Goal: Browse casually: Explore the website without a specific task or goal

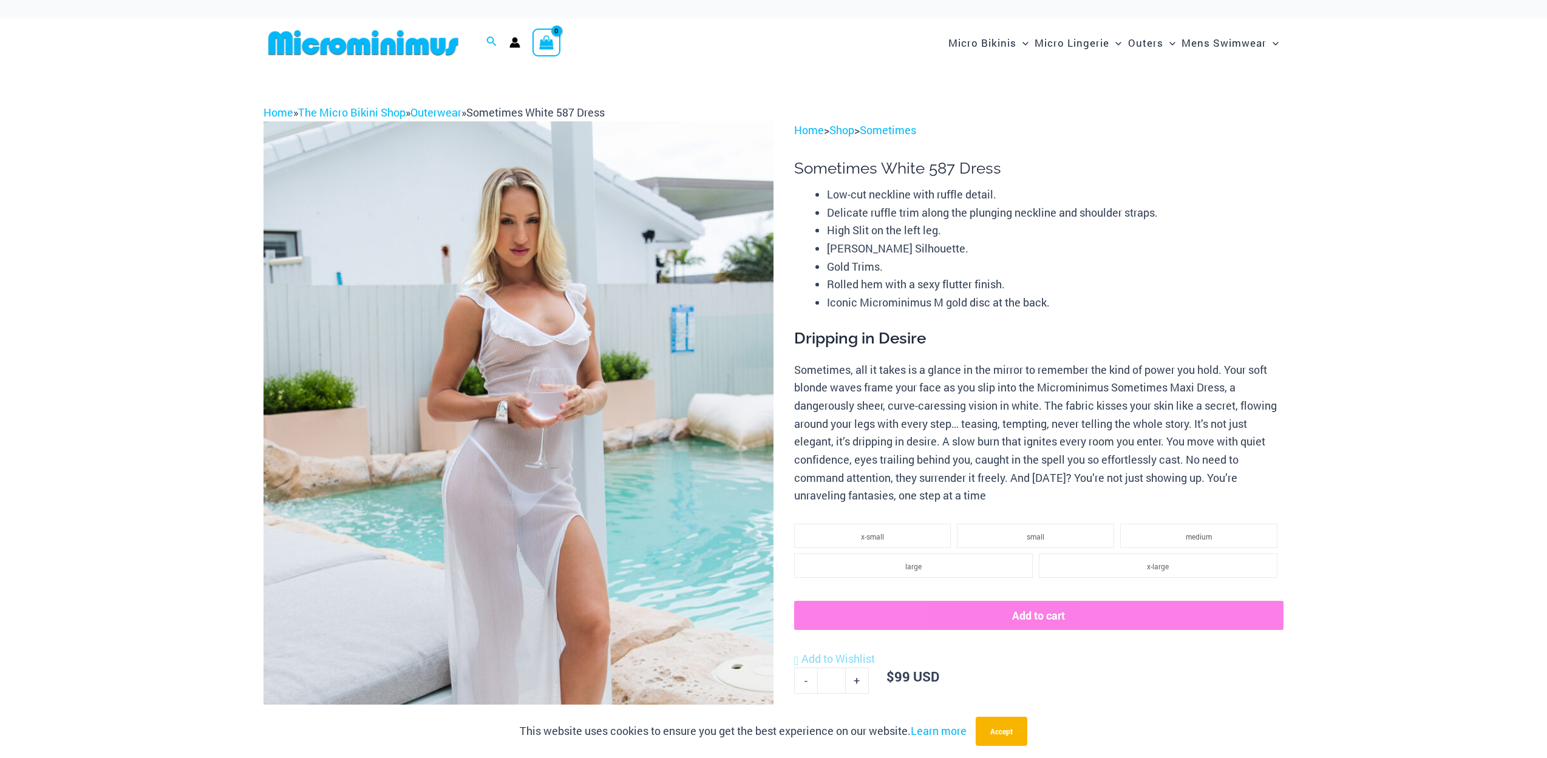
click at [612, 274] on img at bounding box center [518, 503] width 510 height 765
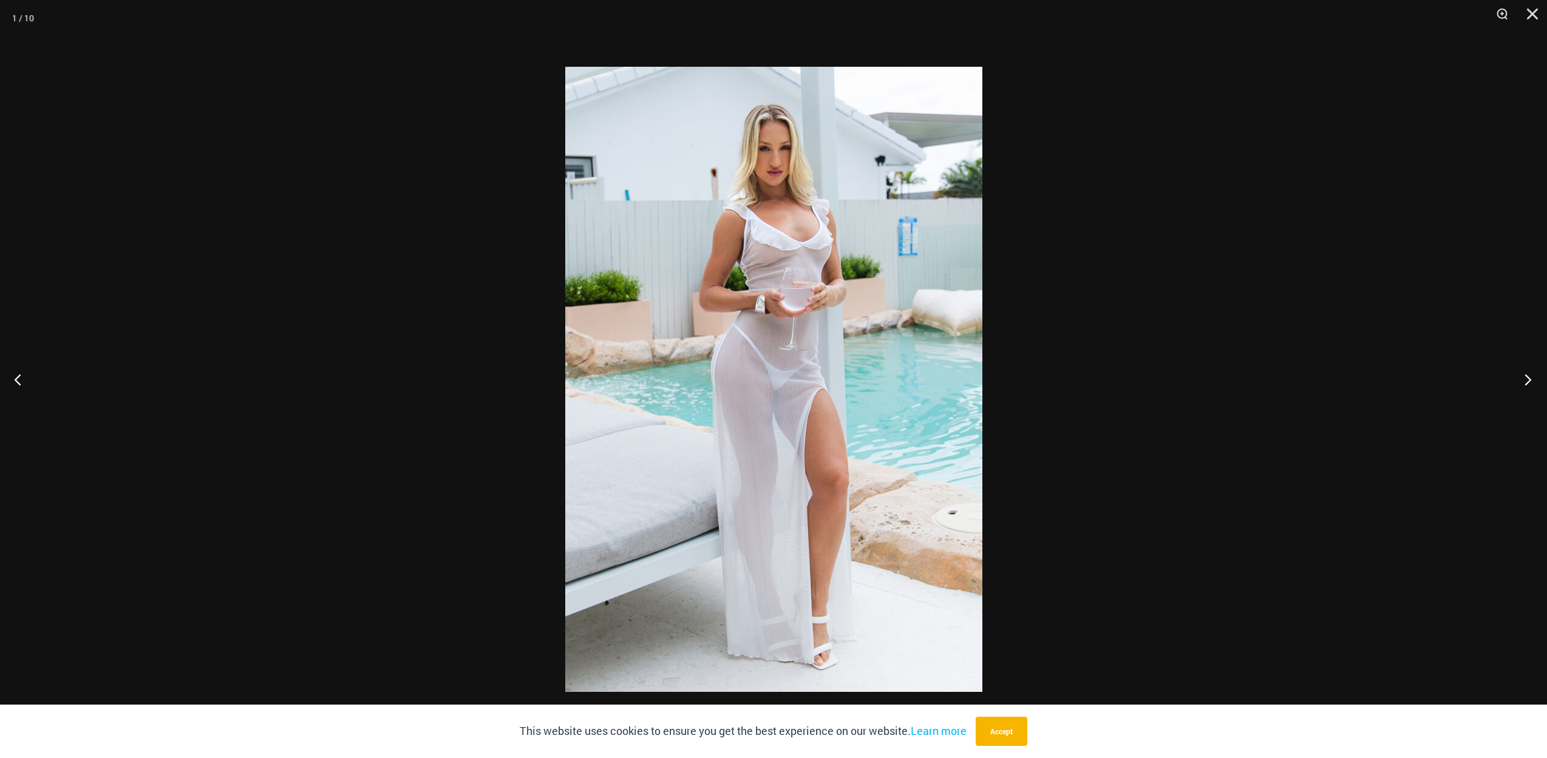
click at [1520, 381] on button "Next" at bounding box center [1524, 379] width 46 height 61
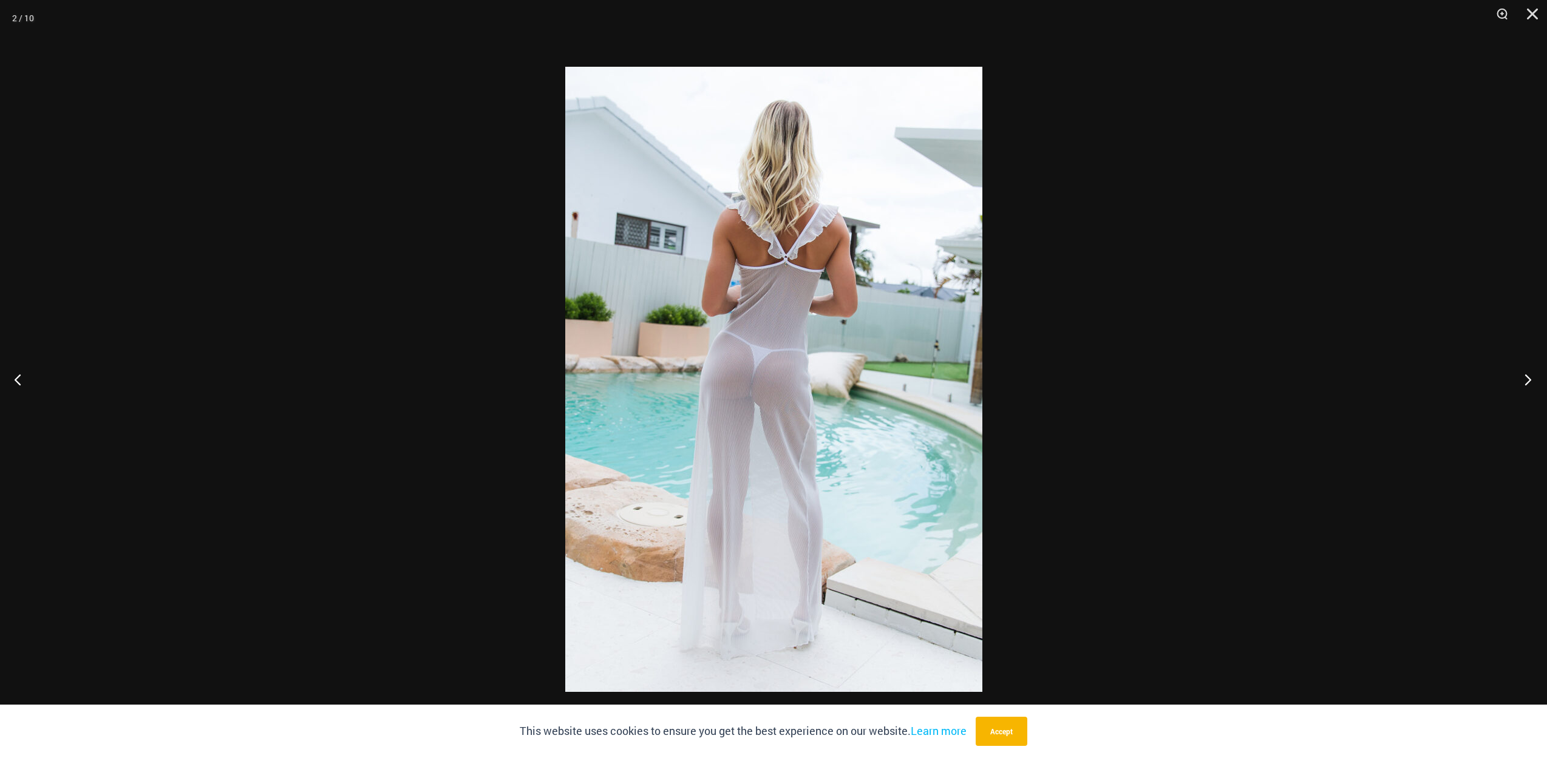
click at [1520, 381] on button "Next" at bounding box center [1524, 379] width 46 height 61
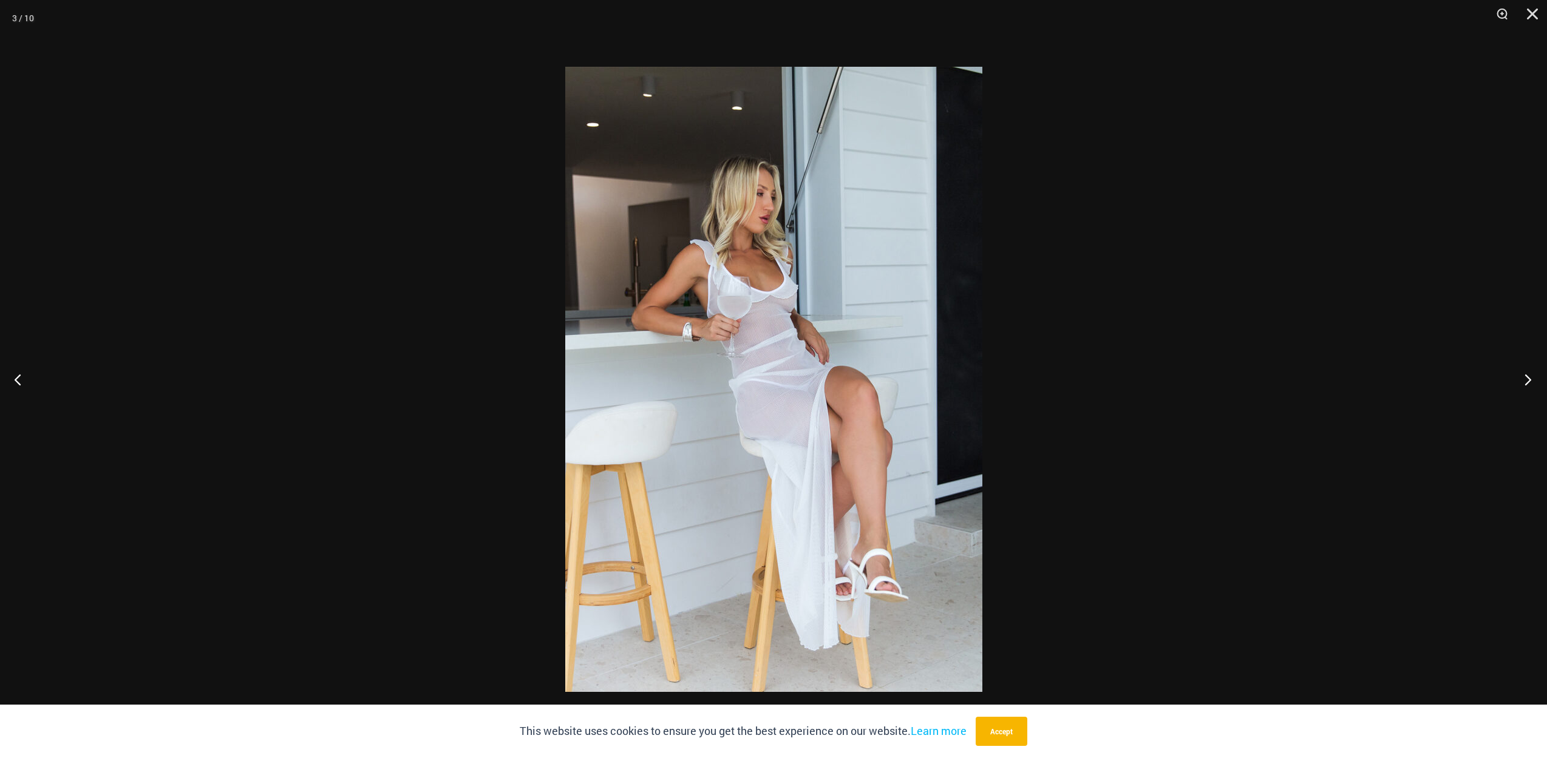
click at [1520, 381] on button "Next" at bounding box center [1524, 379] width 46 height 61
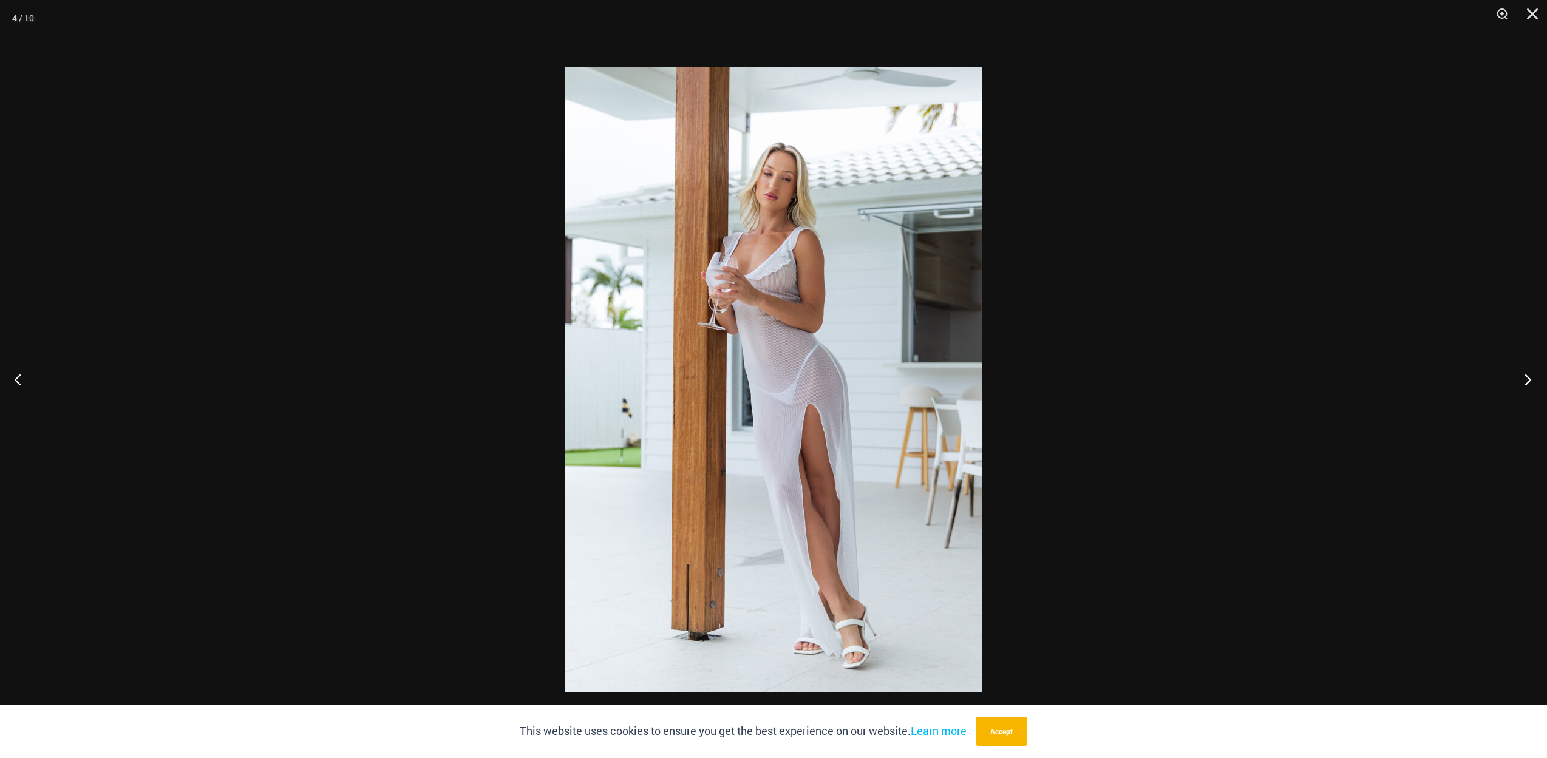
click at [1520, 381] on button "Next" at bounding box center [1524, 379] width 46 height 61
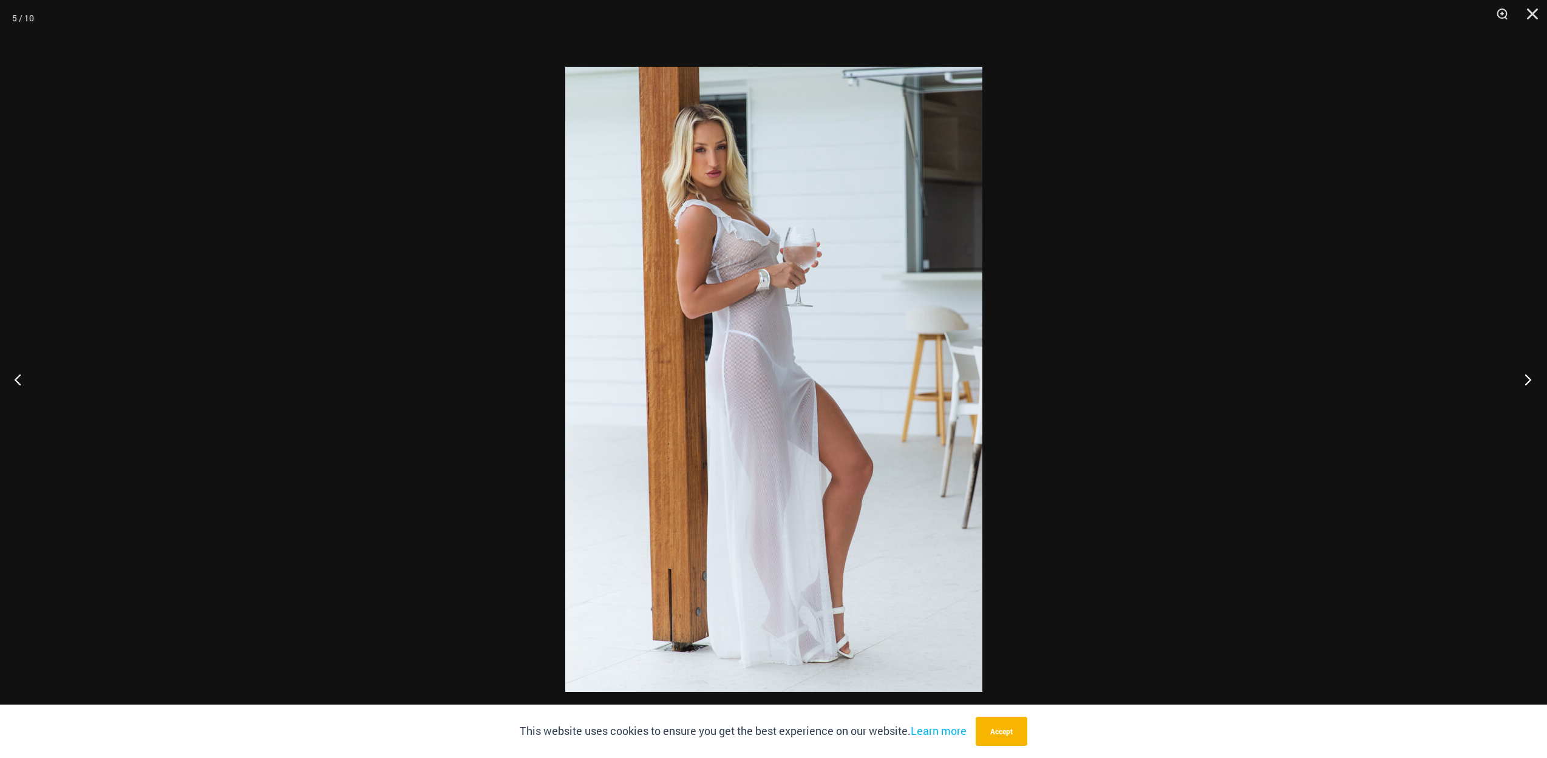
click at [1520, 381] on button "Next" at bounding box center [1524, 379] width 46 height 61
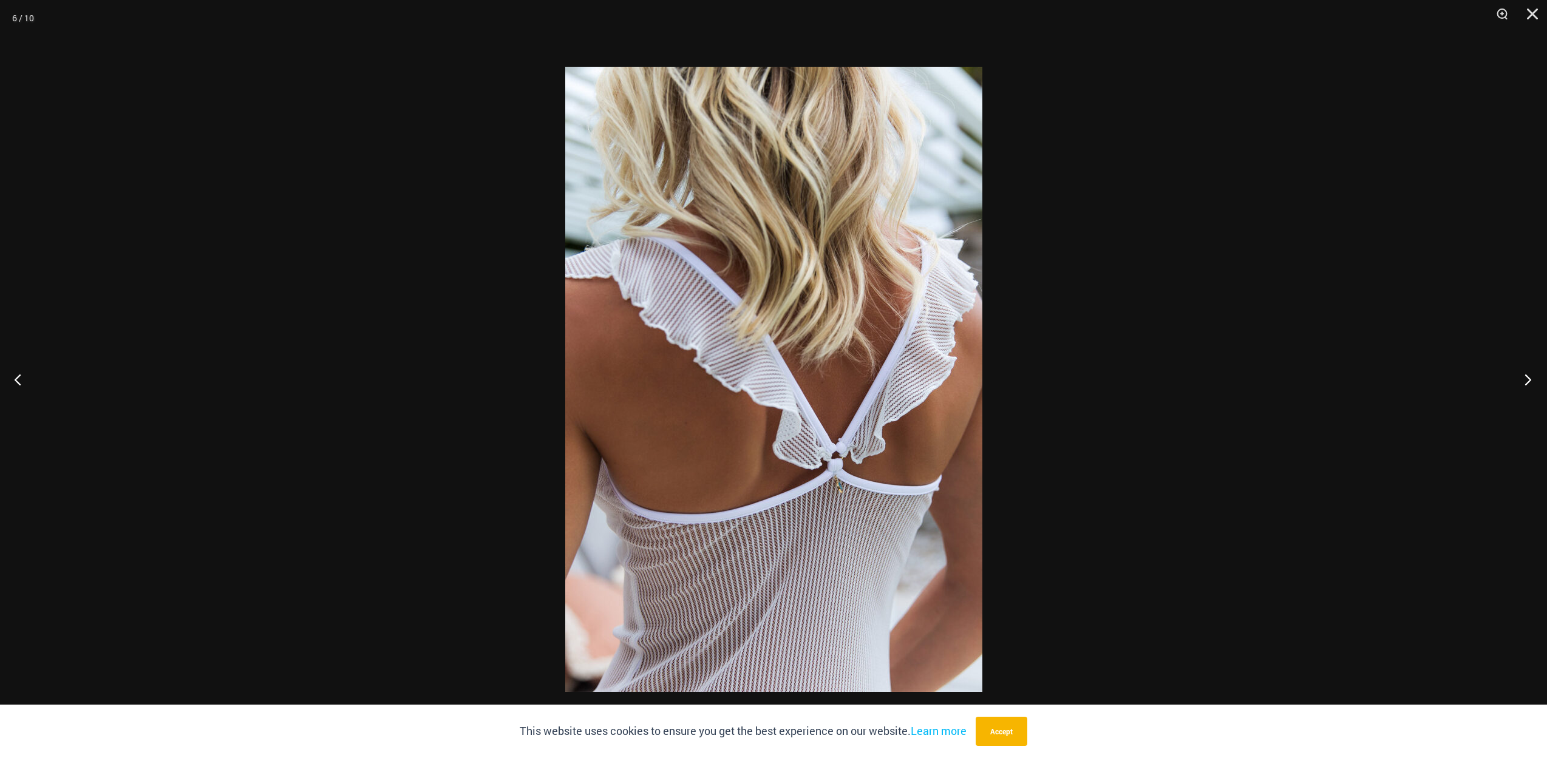
click at [1520, 381] on button "Next" at bounding box center [1524, 379] width 46 height 61
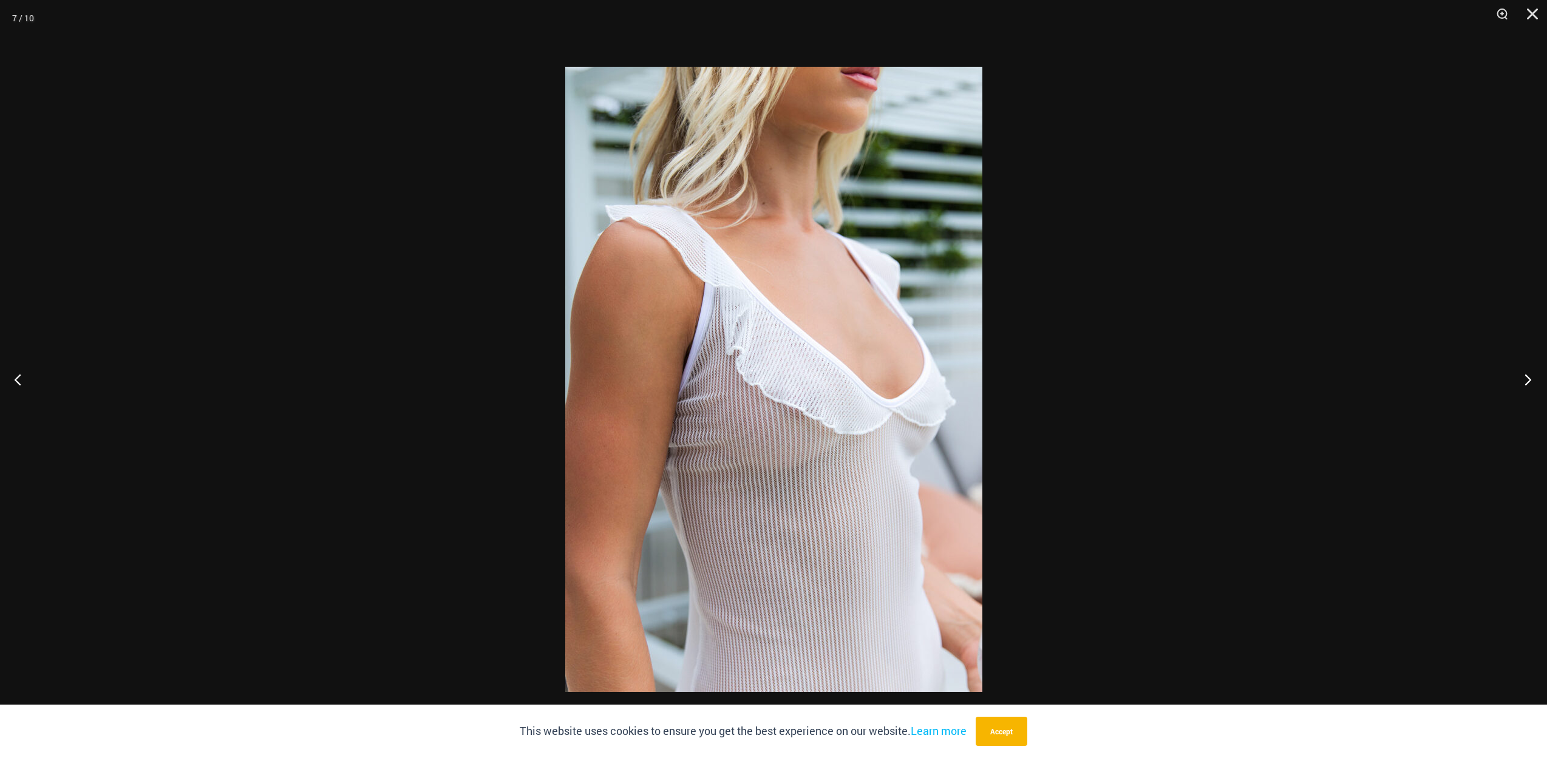
click at [1520, 381] on button "Next" at bounding box center [1524, 379] width 46 height 61
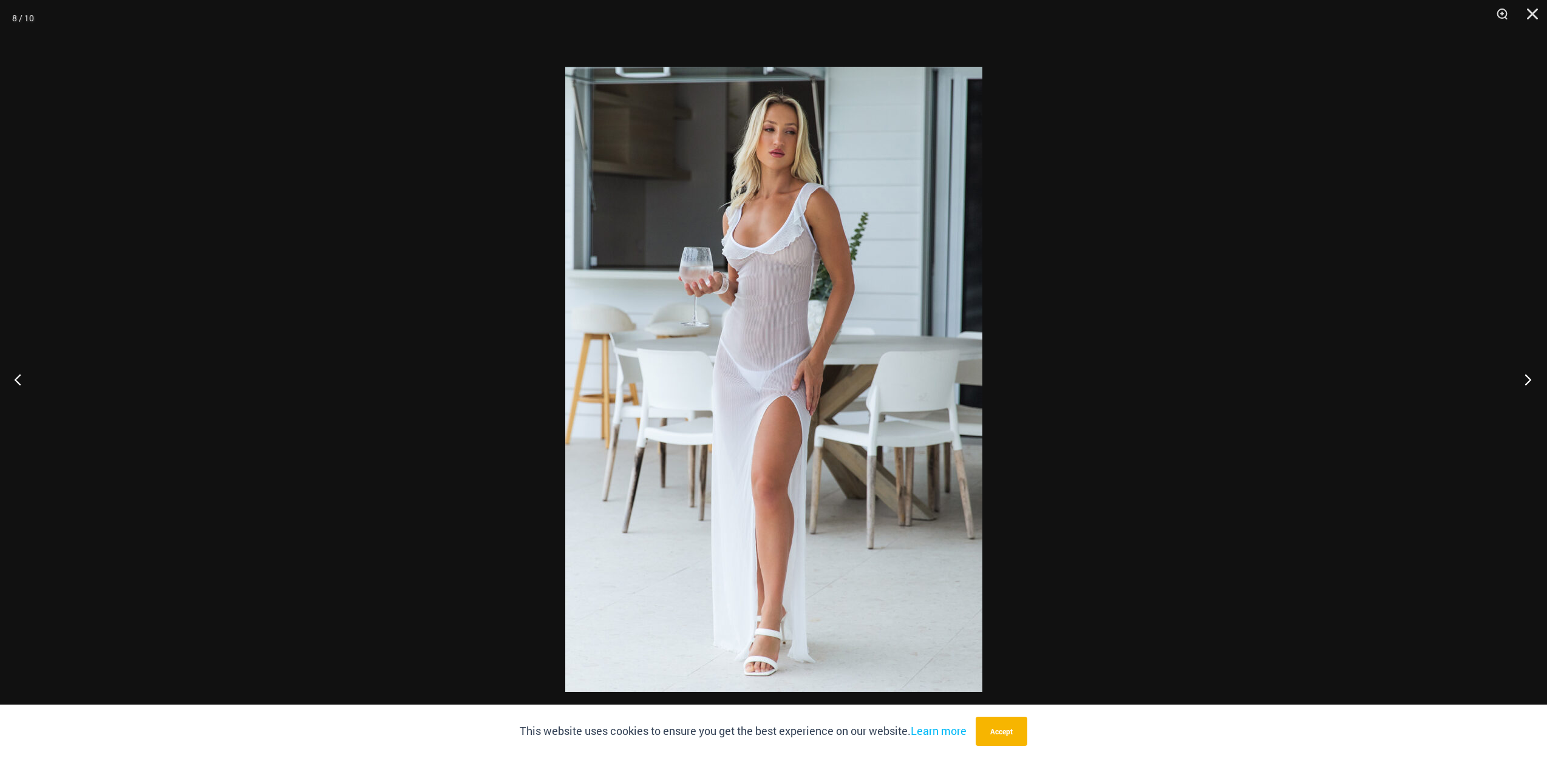
click at [1520, 381] on button "Next" at bounding box center [1524, 379] width 46 height 61
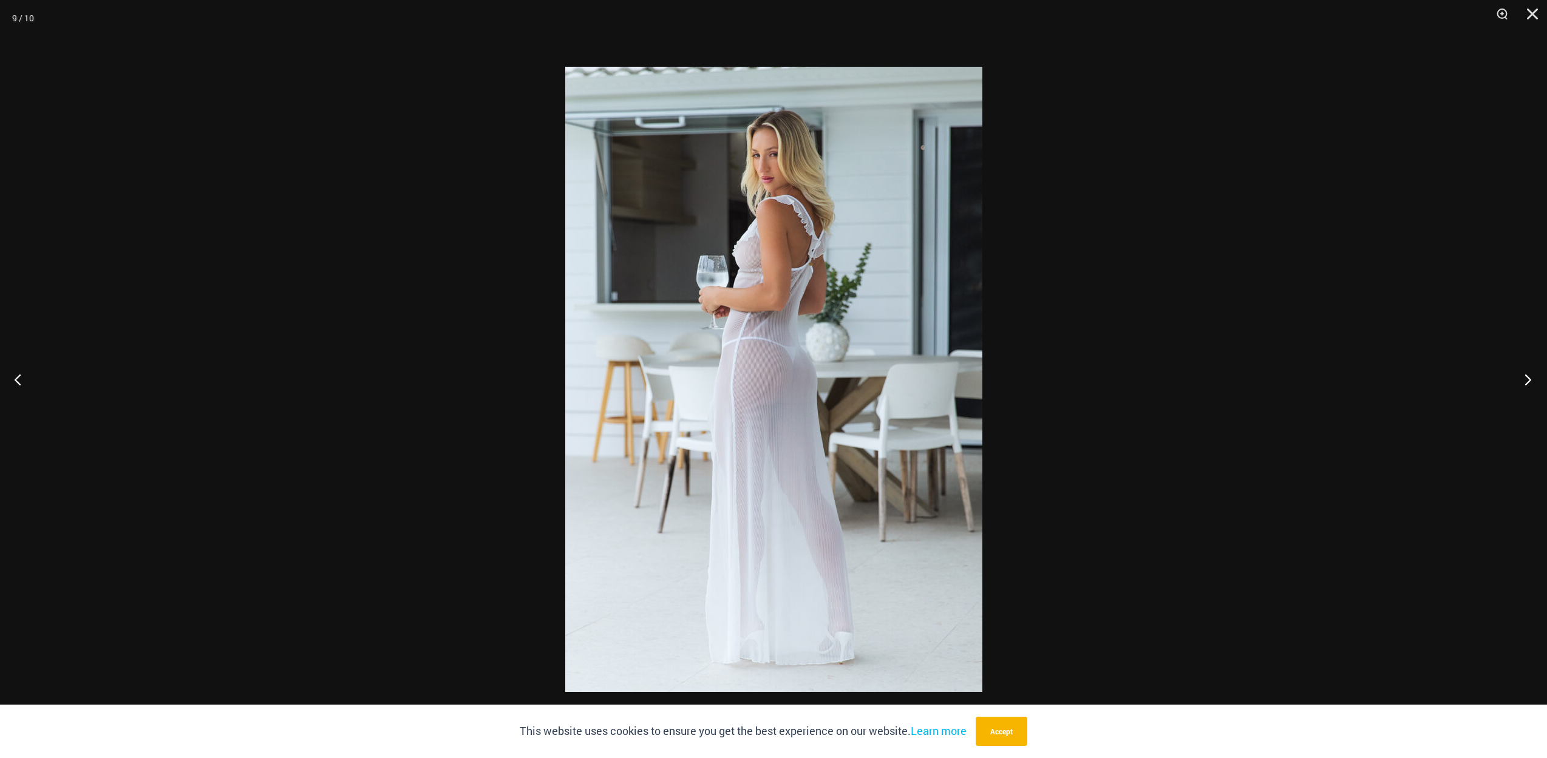
click at [1520, 381] on button "Next" at bounding box center [1524, 379] width 46 height 61
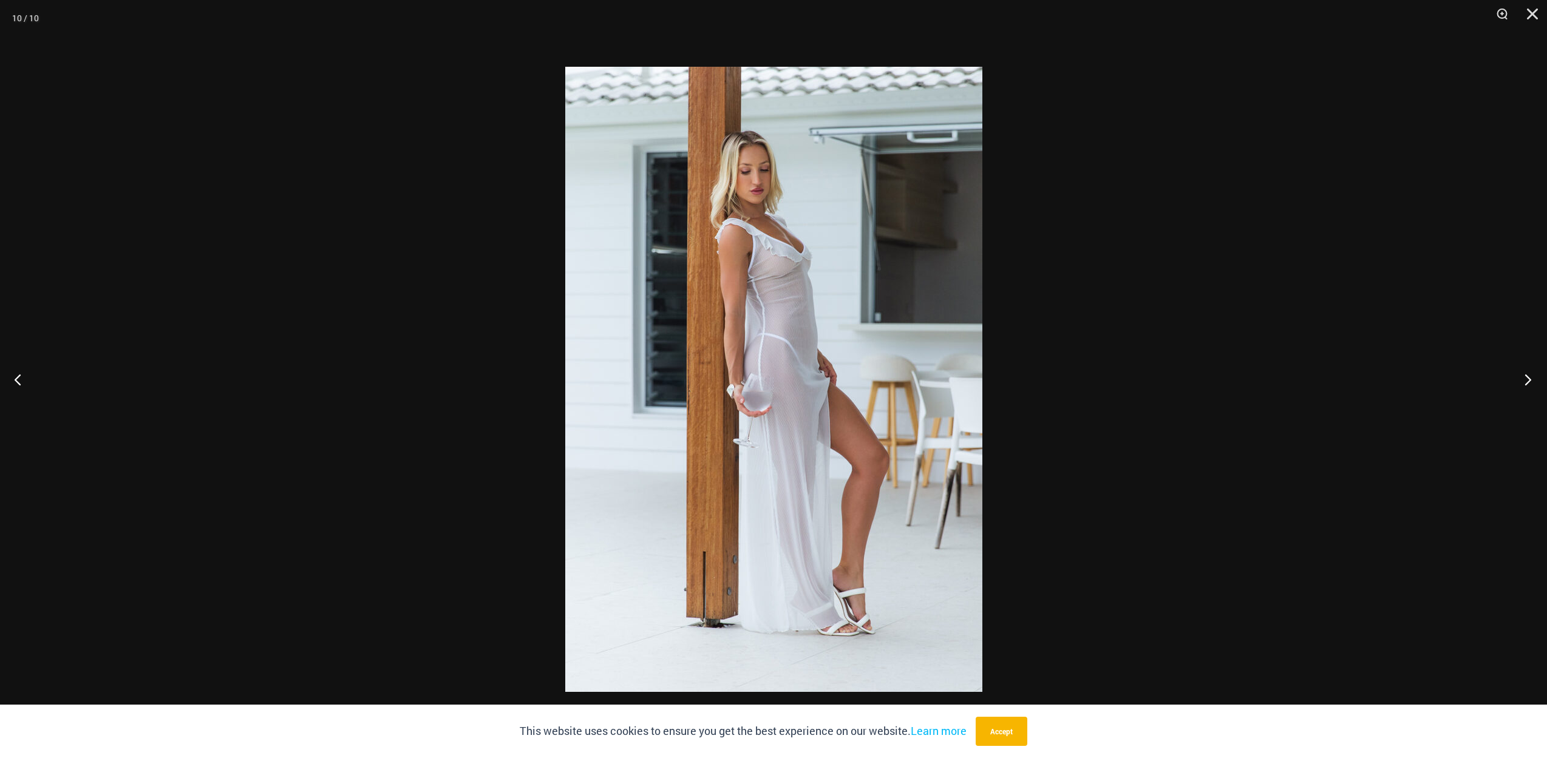
click at [1520, 381] on button "Next" at bounding box center [1524, 379] width 46 height 61
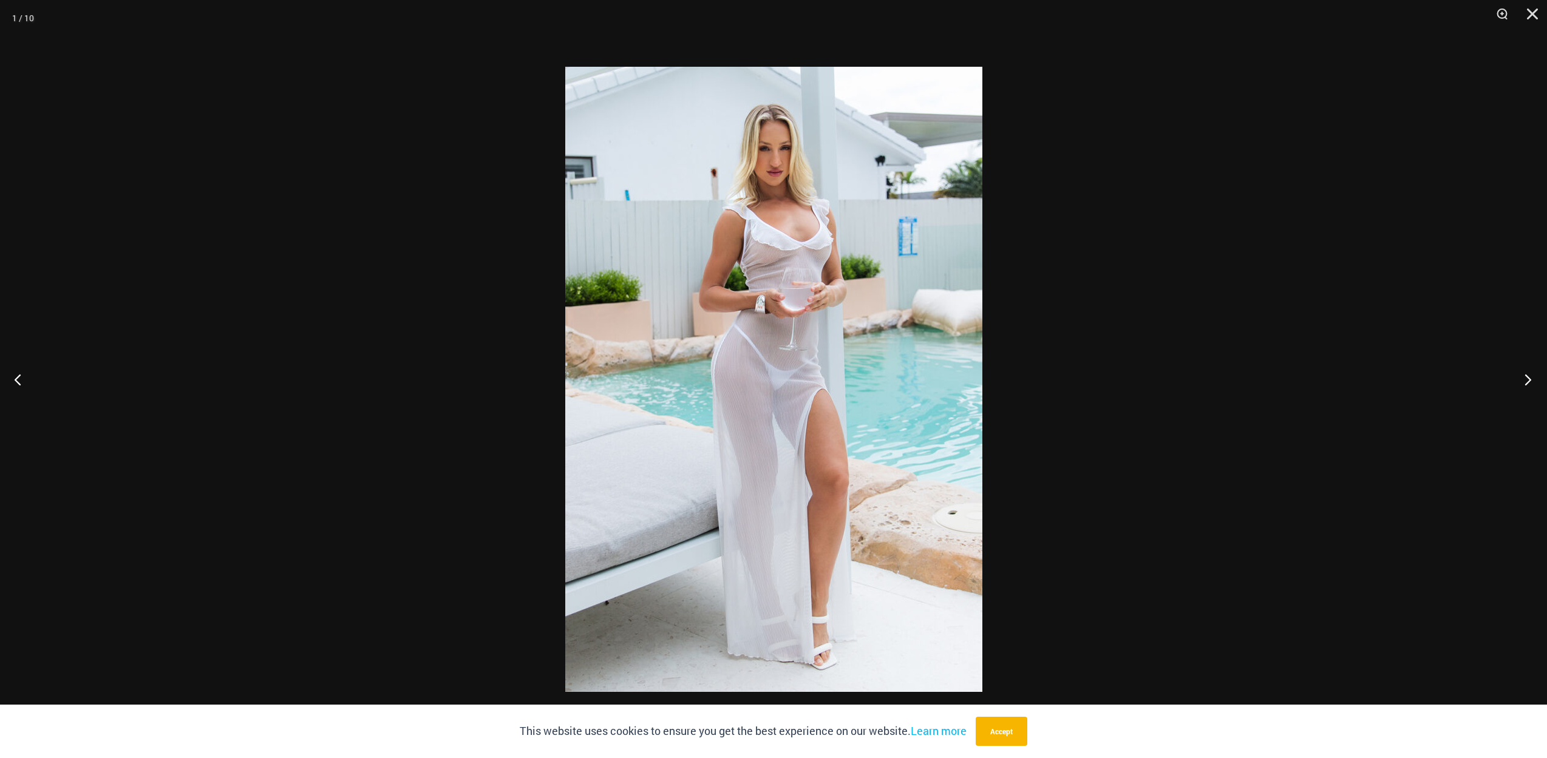
click at [1520, 381] on button "Next" at bounding box center [1524, 379] width 46 height 61
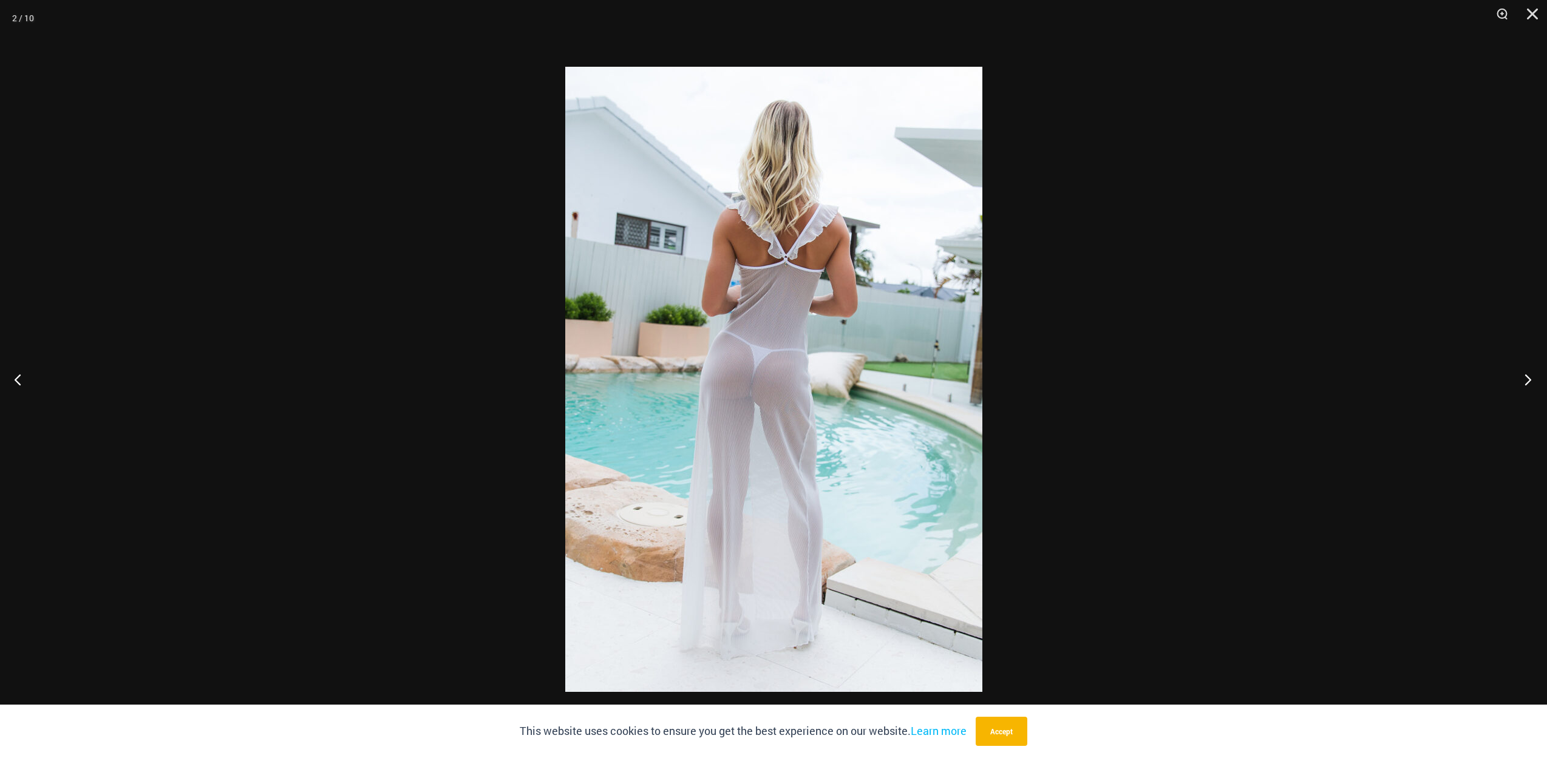
click at [1520, 381] on button "Next" at bounding box center [1524, 379] width 46 height 61
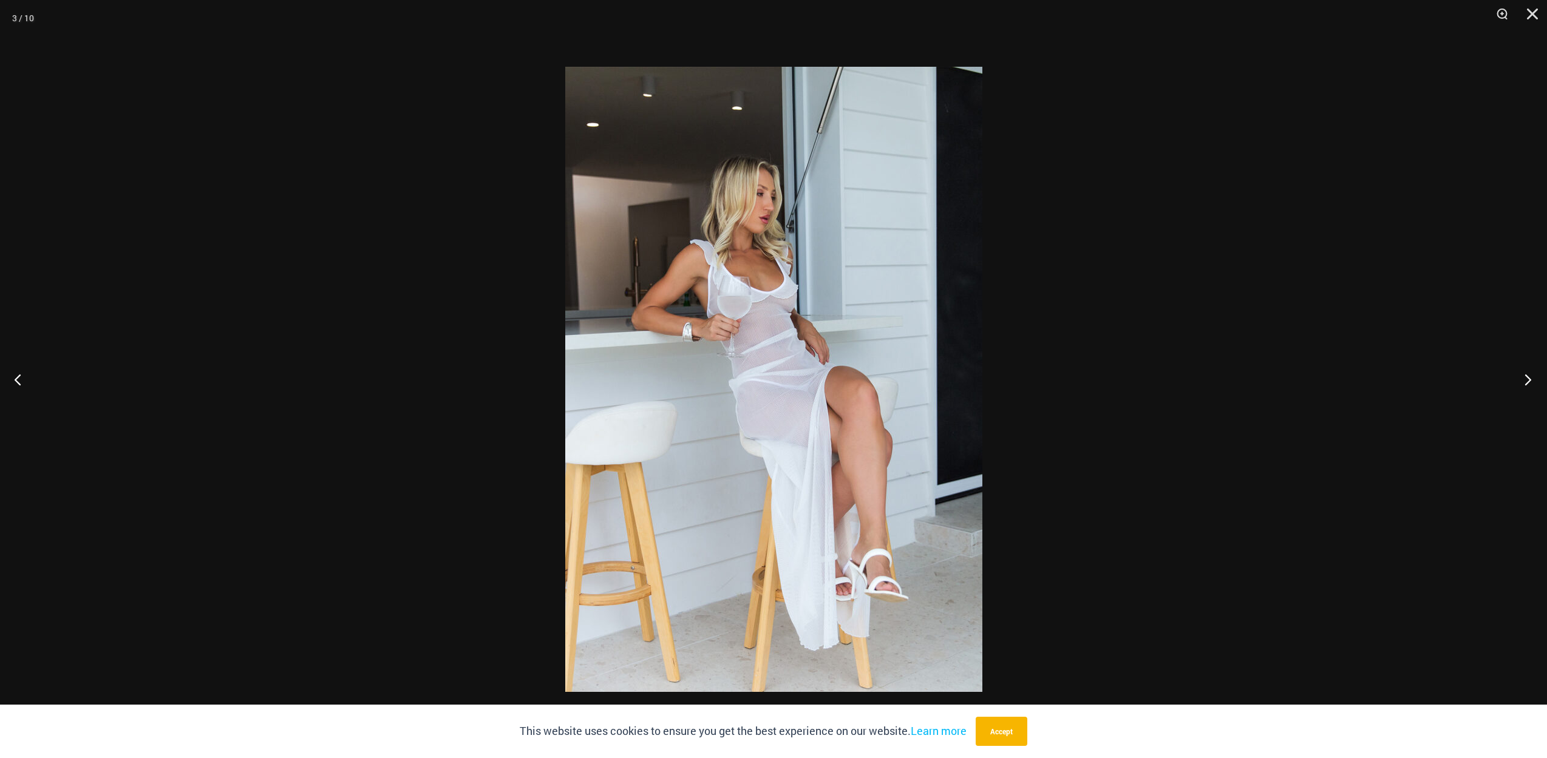
click at [1520, 381] on button "Next" at bounding box center [1524, 379] width 46 height 61
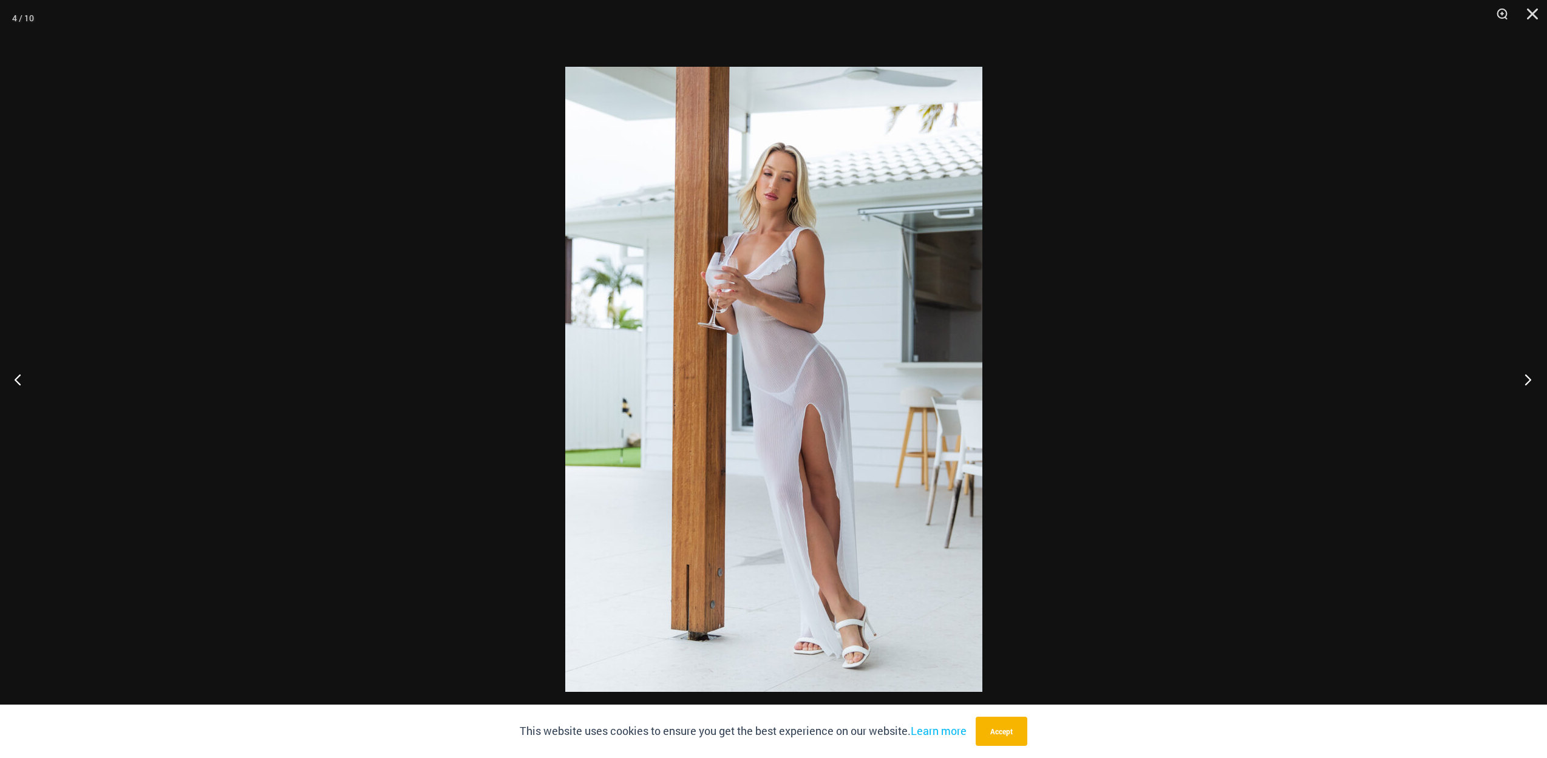
click at [1520, 381] on button "Next" at bounding box center [1524, 379] width 46 height 61
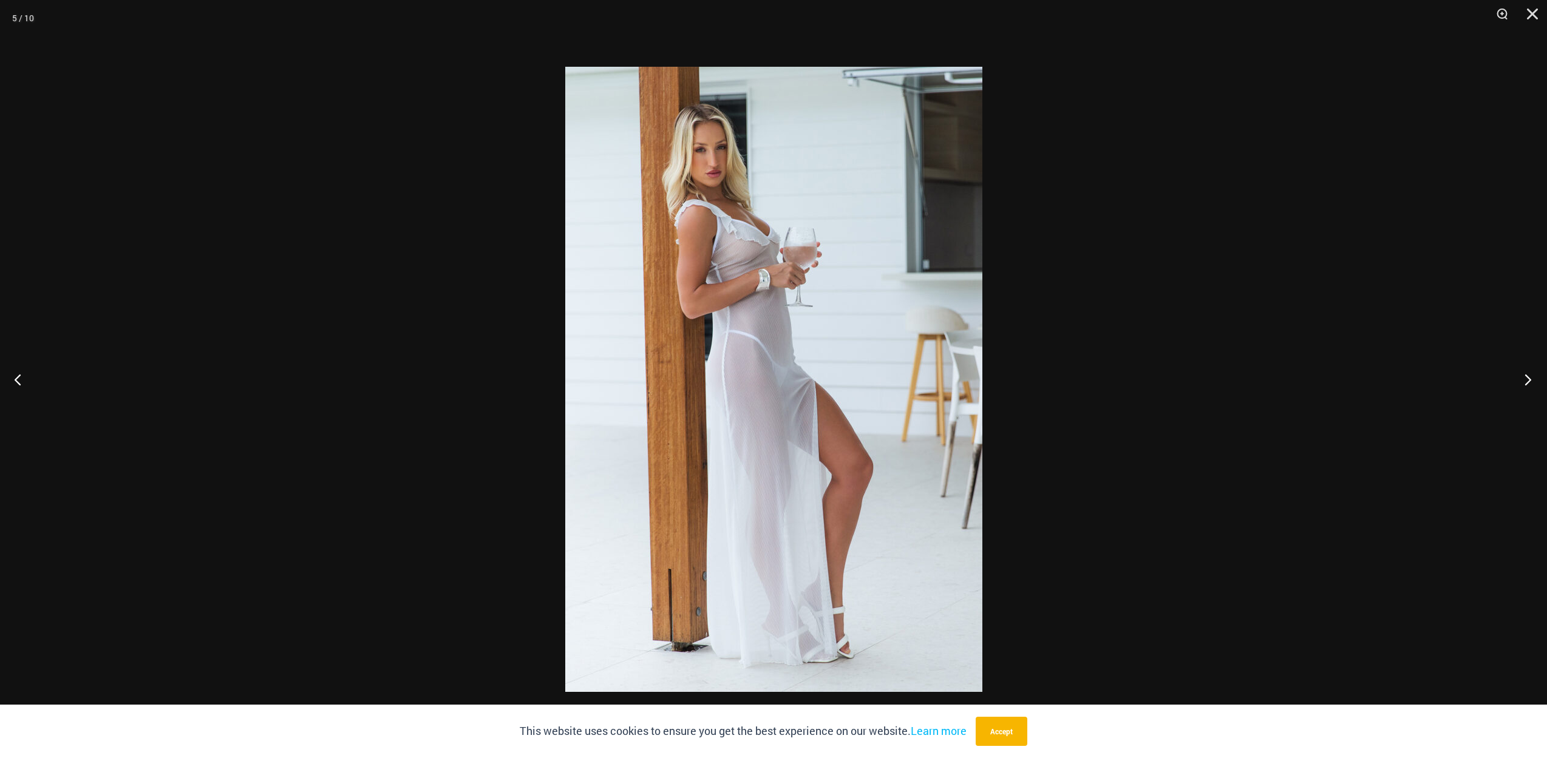
click at [1520, 381] on button "Next" at bounding box center [1524, 379] width 46 height 61
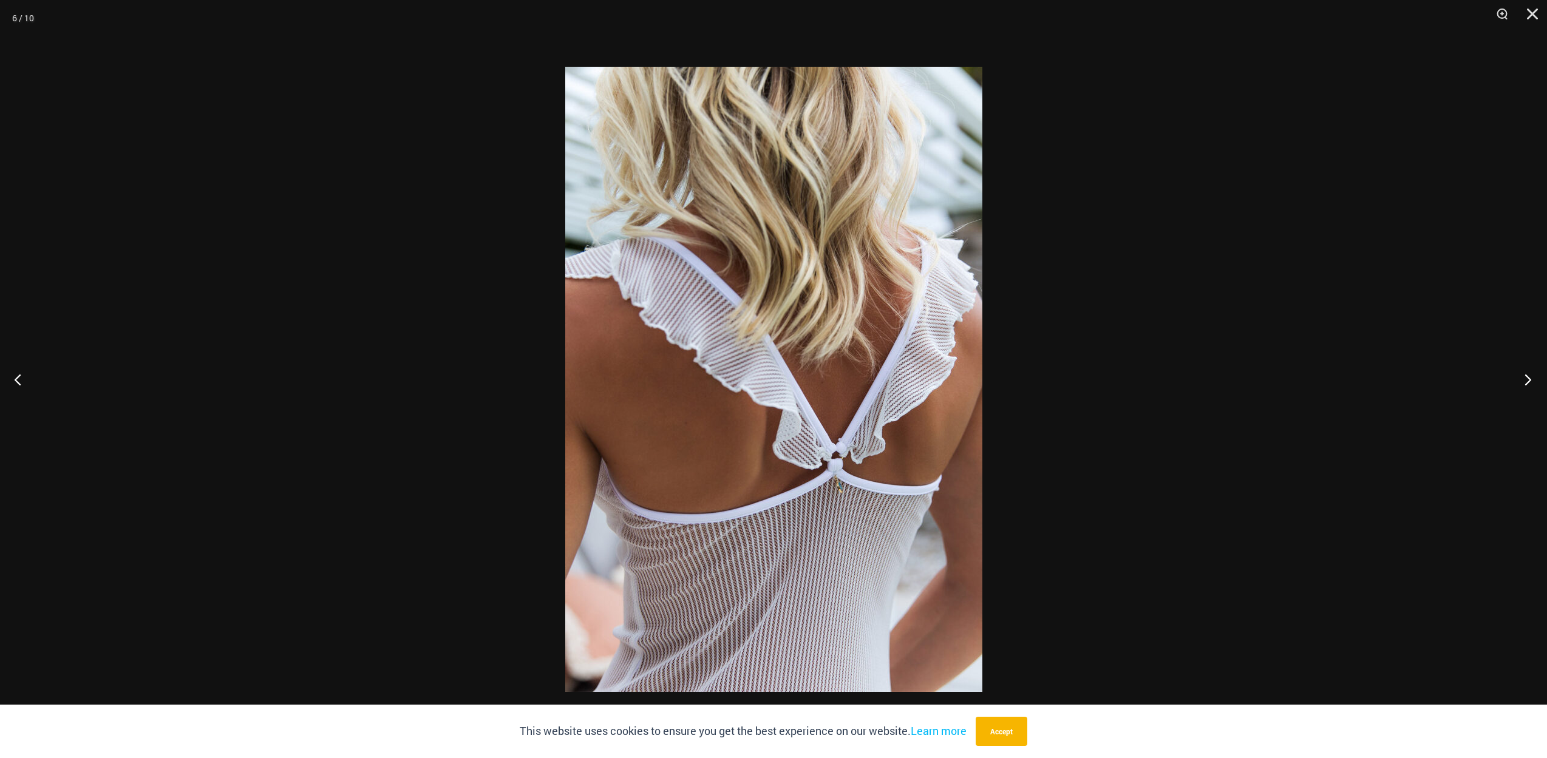
click at [1520, 381] on button "Next" at bounding box center [1524, 379] width 46 height 61
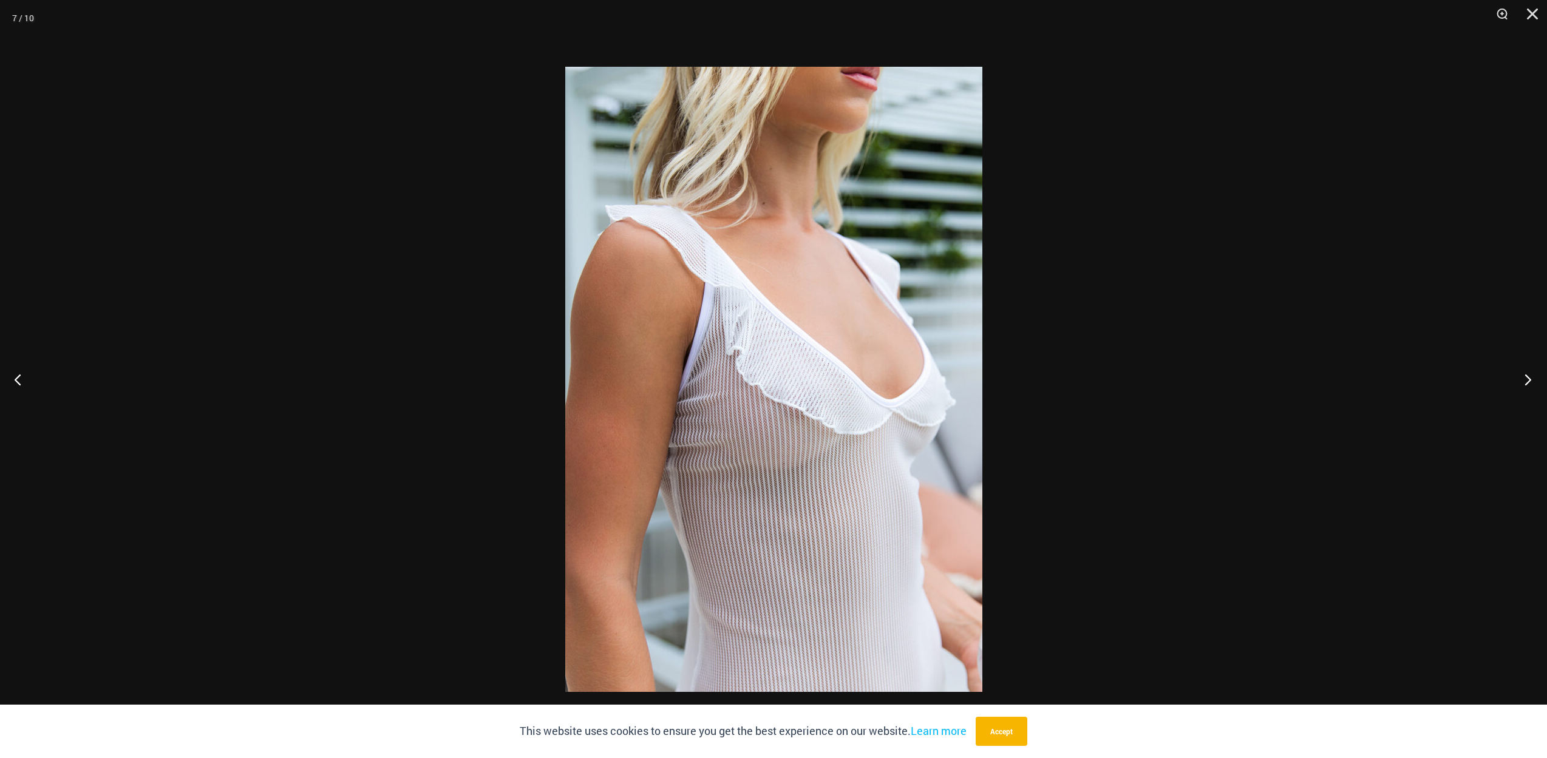
click at [1520, 381] on button "Next" at bounding box center [1524, 379] width 46 height 61
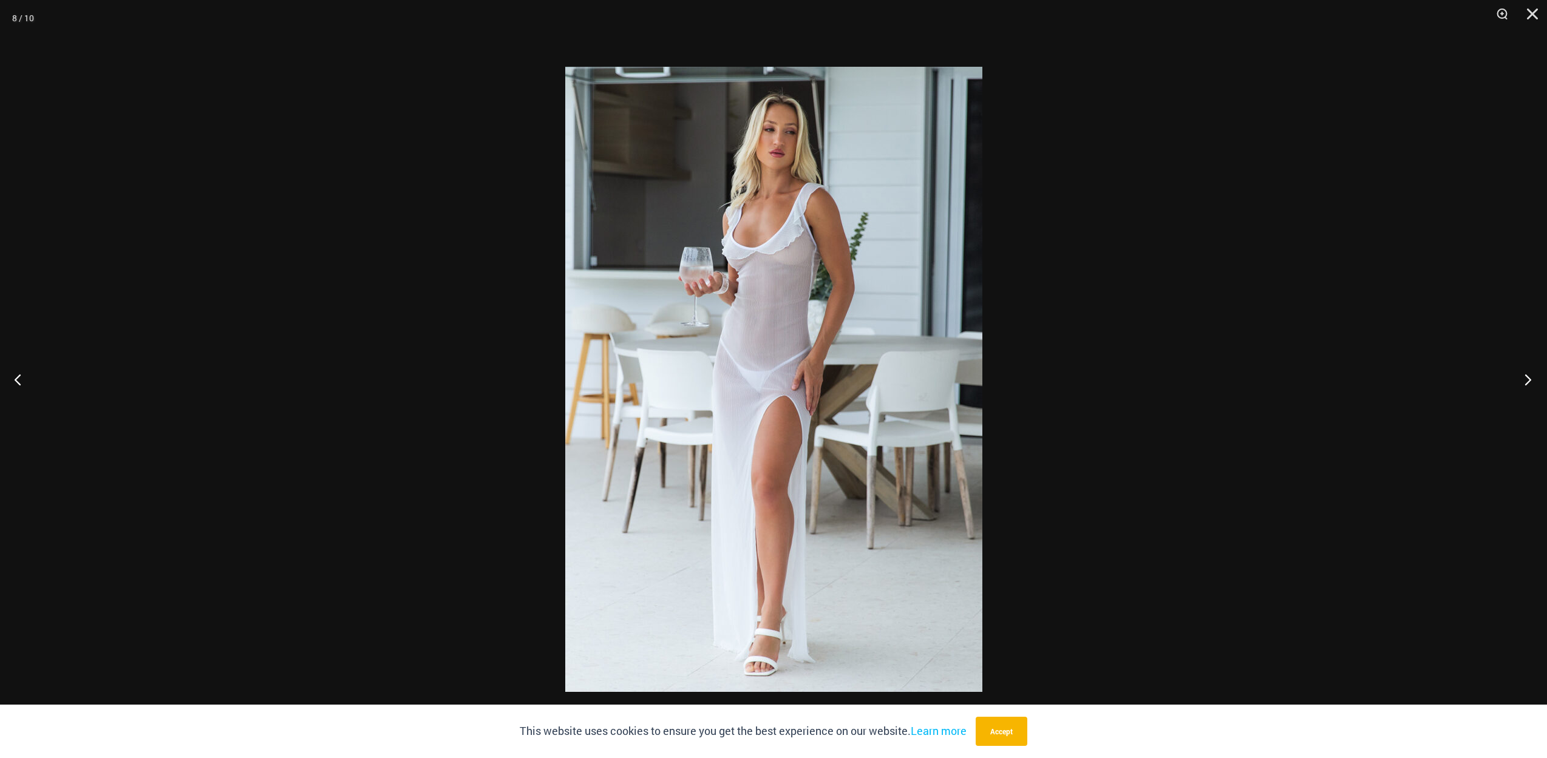
click at [1520, 381] on button "Next" at bounding box center [1524, 379] width 46 height 61
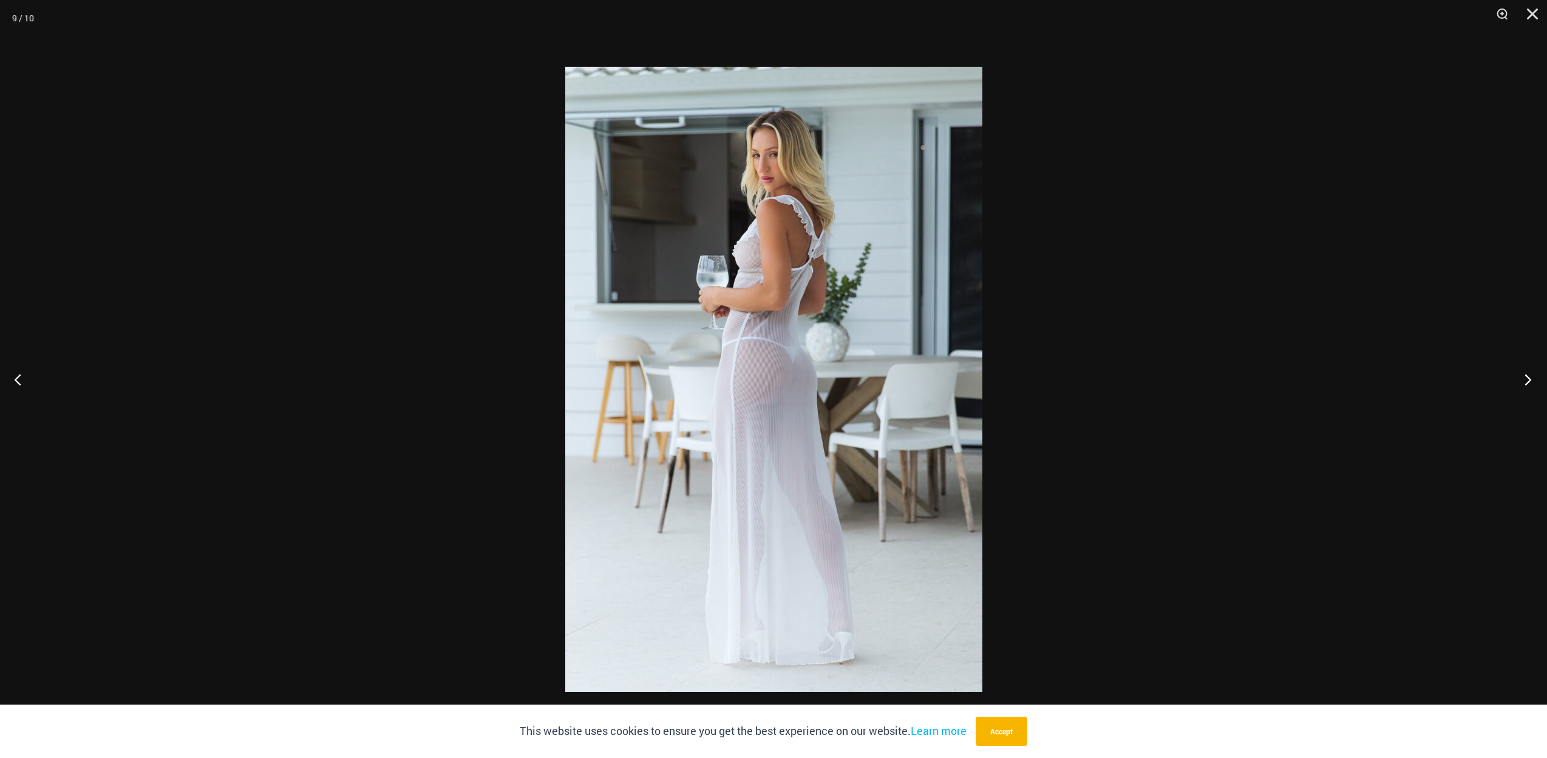
click at [1520, 381] on button "Next" at bounding box center [1524, 379] width 46 height 61
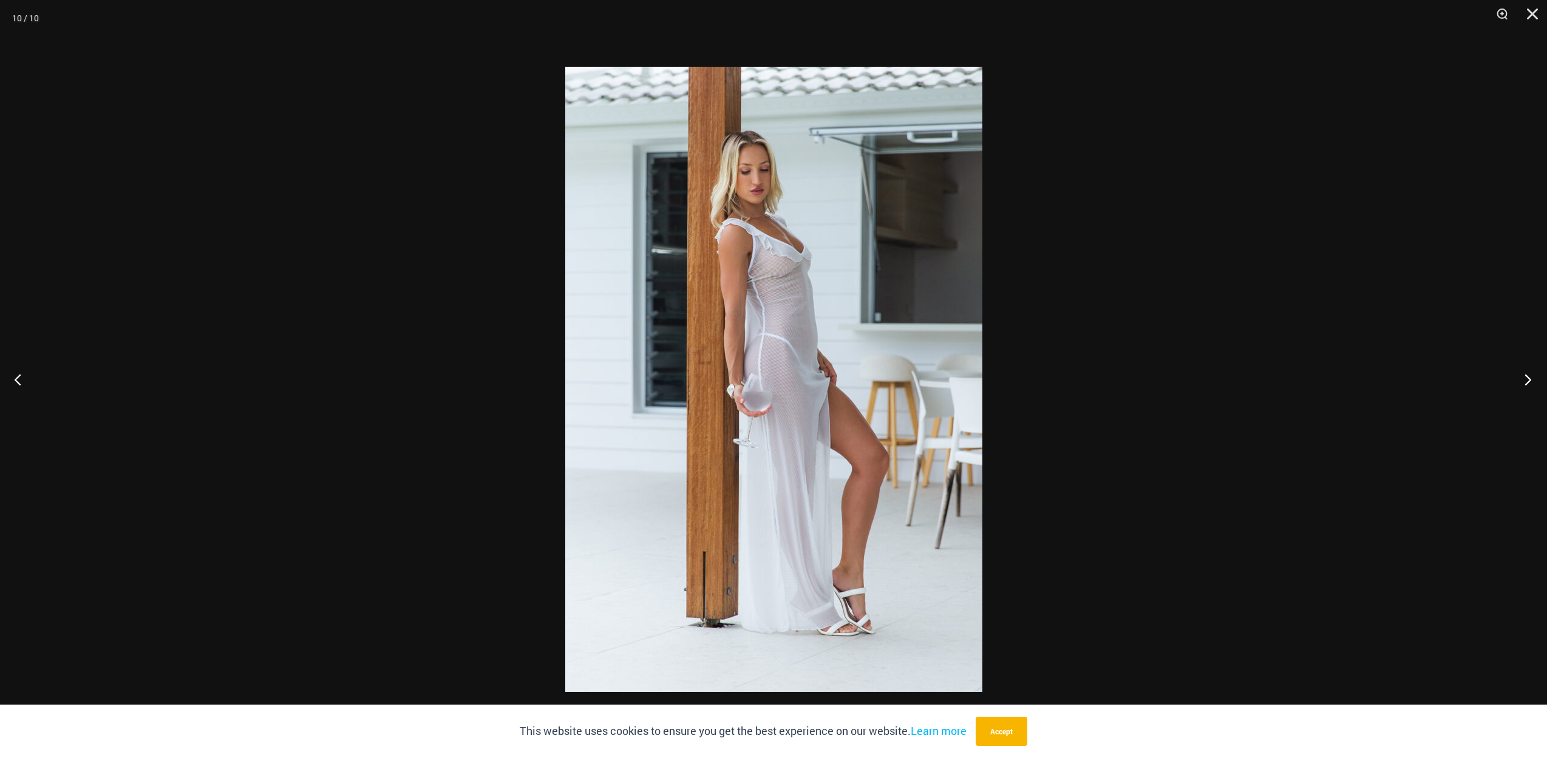
click at [1520, 381] on button "Next" at bounding box center [1524, 379] width 46 height 61
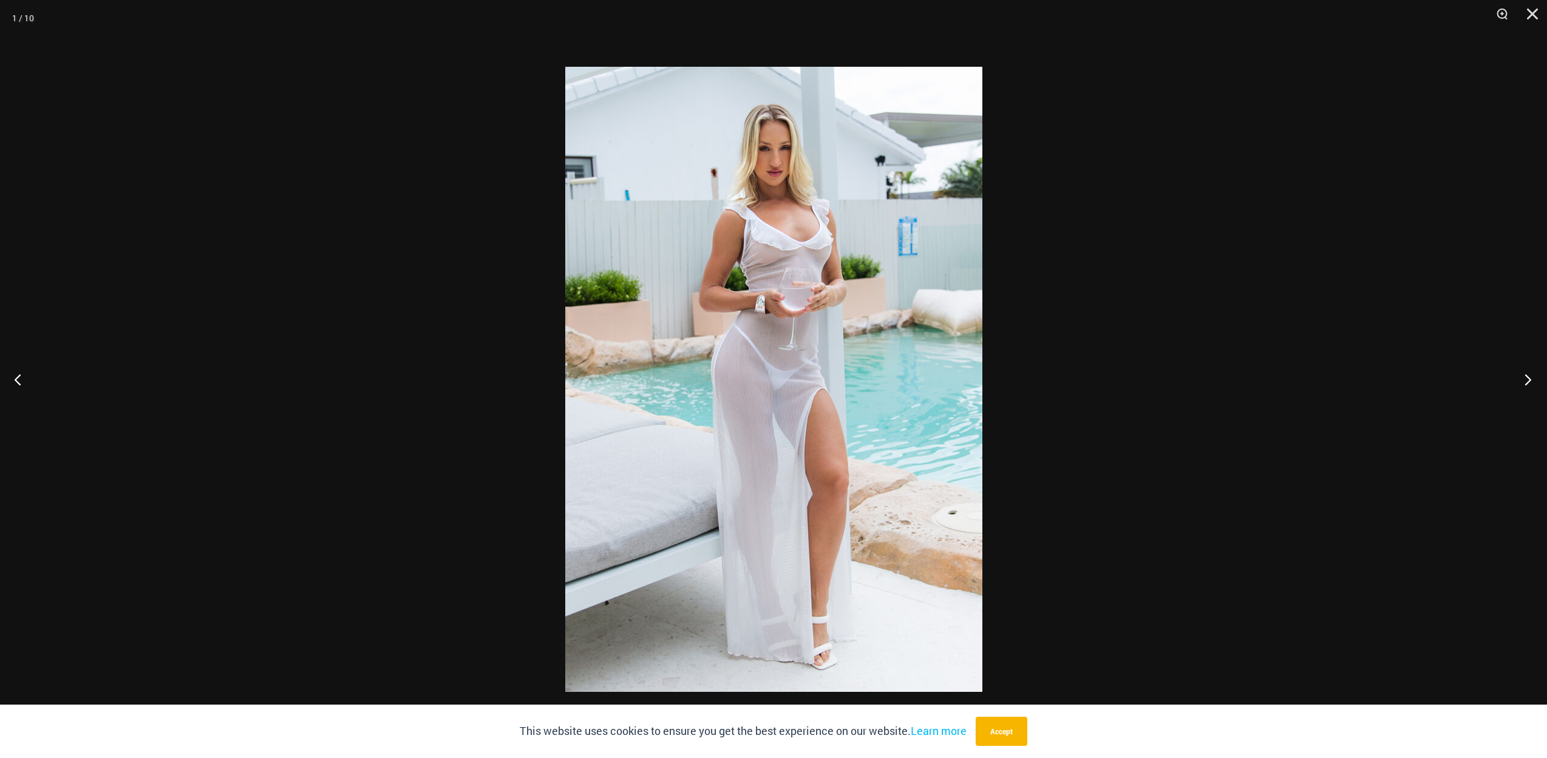
click at [1520, 381] on button "Next" at bounding box center [1524, 379] width 46 height 61
